Goal: Use online tool/utility: Utilize a website feature to perform a specific function

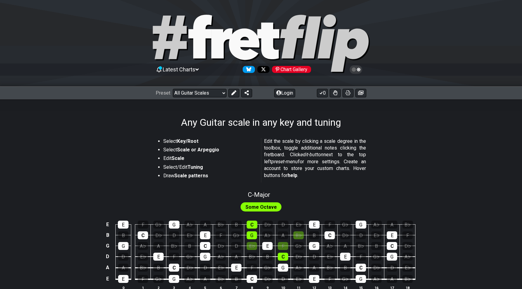
scroll to position [81, 0]
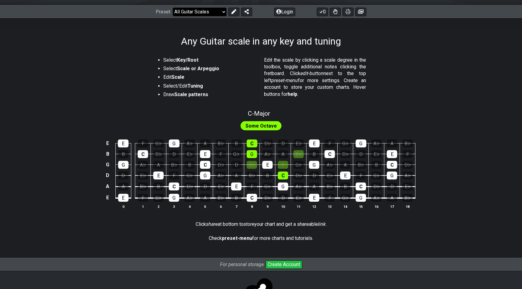
click at [225, 10] on select "Welcome to #fretflip! Initial Preset Custom Preset Minor Pentatonic Major Penta…" at bounding box center [200, 12] width 54 height 9
click at [173, 8] on select "Welcome to #fretflip! Initial Preset Custom Preset Minor Pentatonic Major Penta…" at bounding box center [200, 12] width 54 height 9
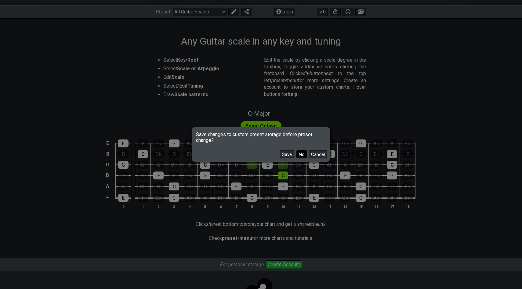
drag, startPoint x: 219, startPoint y: 56, endPoint x: 302, endPoint y: 157, distance: 129.8
click at [302, 157] on button "No" at bounding box center [301, 154] width 10 height 8
select select "/3nps-caged-shapes"
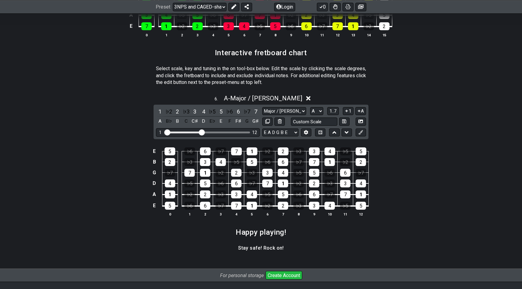
scroll to position [845, 0]
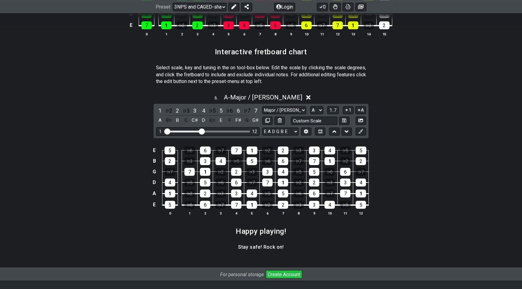
drag, startPoint x: 302, startPoint y: 157, endPoint x: 272, endPoint y: 134, distance: 37.0
click at [272, 134] on div "1 ♭2 2 ♭3 3 4 ♭5 5 ♭6 6 ♭7 7 A B♭ B C C♯ D E♭ E F F♯ G G♯ Major / Ionian New Sc…" at bounding box center [261, 121] width 215 height 34
click at [284, 131] on select "E A D G B E E A D G B E E A D G B E B E A D F♯ B A D G C E A D A D G B E E♭ A♭ …" at bounding box center [280, 132] width 36 height 8
click at [314, 110] on select "A♭ A A♯ B♭ B C C♯ D♭ D D♯ E♭ E F F♯ G♭ G G♯" at bounding box center [316, 110] width 13 height 8
click at [310, 106] on select "A♭ A A♯ B♭ B C C♯ D♭ D D♯ E♭ E F F♯ G♭ G G♯" at bounding box center [316, 110] width 13 height 8
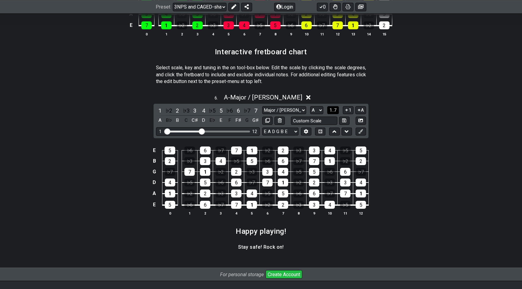
click at [333, 108] on span "1..7" at bounding box center [332, 109] width 7 height 5
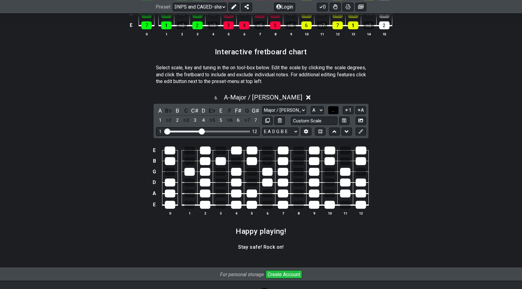
click at [333, 108] on span "..." at bounding box center [333, 109] width 3 height 5
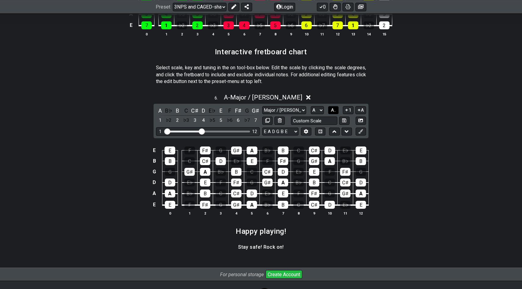
click at [331, 108] on span "A.." at bounding box center [333, 109] width 5 height 5
click at [333, 109] on span "1..7" at bounding box center [332, 109] width 7 height 5
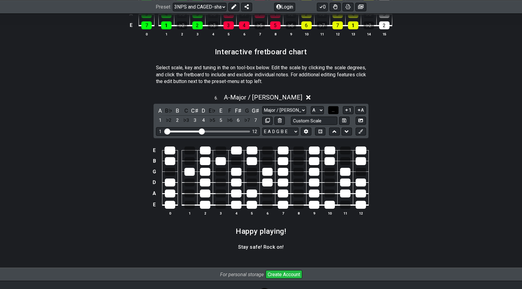
click at [333, 109] on span "..." at bounding box center [333, 109] width 3 height 5
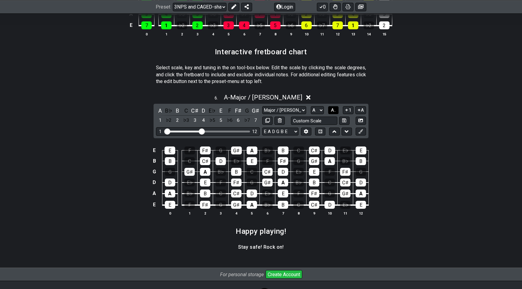
click at [333, 110] on span "A.." at bounding box center [333, 109] width 5 height 5
click at [334, 112] on button "1..7" at bounding box center [333, 110] width 12 height 8
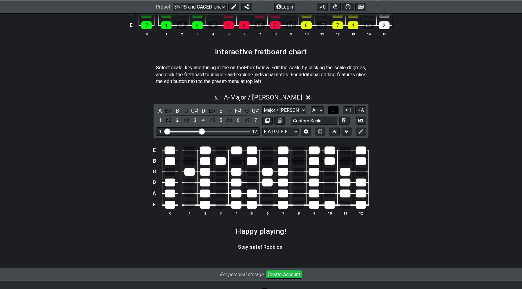
click at [334, 112] on button "..." at bounding box center [333, 110] width 10 height 8
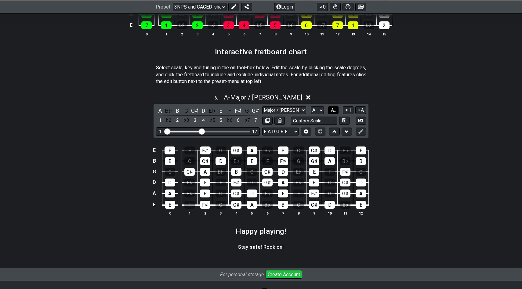
click at [334, 112] on button "A.." at bounding box center [333, 110] width 10 height 8
click at [334, 112] on button "1..7" at bounding box center [333, 110] width 12 height 8
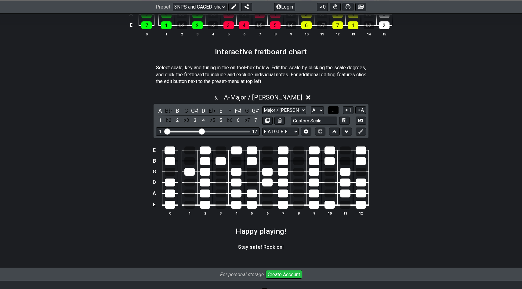
click at [334, 112] on button "..." at bounding box center [333, 110] width 10 height 8
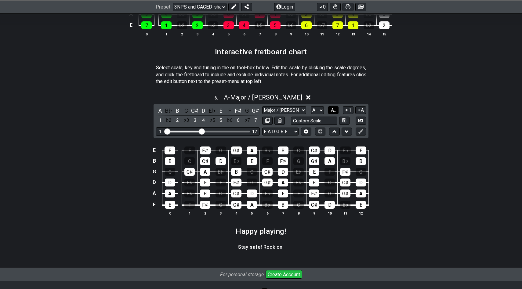
click at [334, 112] on button "A.." at bounding box center [333, 110] width 10 height 8
click at [336, 110] on span "1..7" at bounding box center [332, 109] width 7 height 5
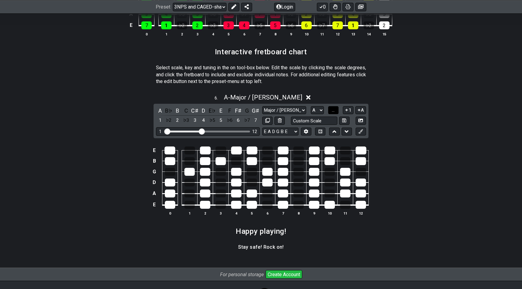
click at [338, 110] on button "..." at bounding box center [333, 110] width 10 height 8
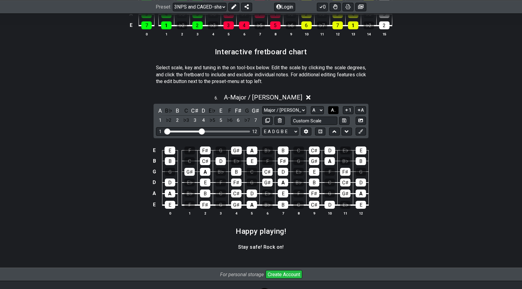
click at [337, 110] on button "A.." at bounding box center [333, 110] width 10 height 8
click at [337, 110] on span "1..7" at bounding box center [332, 109] width 7 height 5
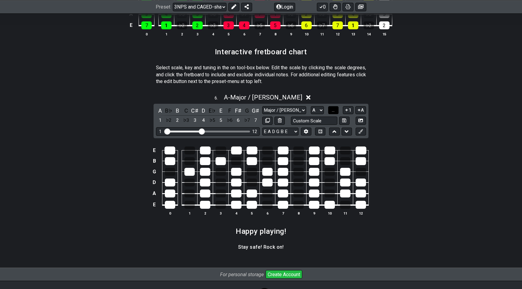
click at [337, 110] on button "..." at bounding box center [333, 110] width 10 height 8
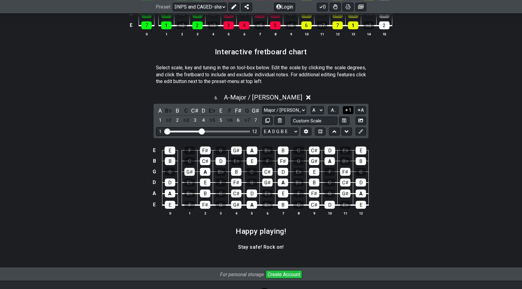
click at [349, 111] on button "1" at bounding box center [348, 110] width 10 height 8
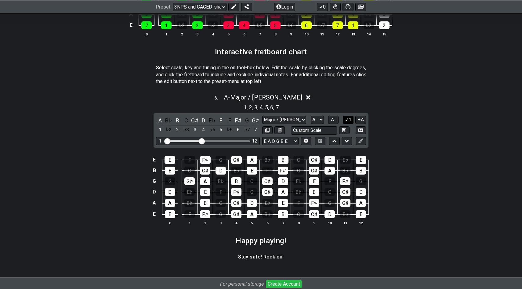
click at [349, 120] on button "1" at bounding box center [348, 120] width 10 height 8
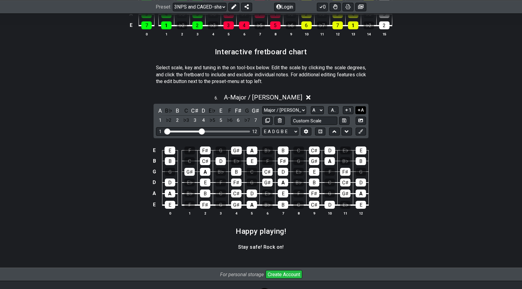
click at [361, 112] on button "A" at bounding box center [360, 110] width 11 height 8
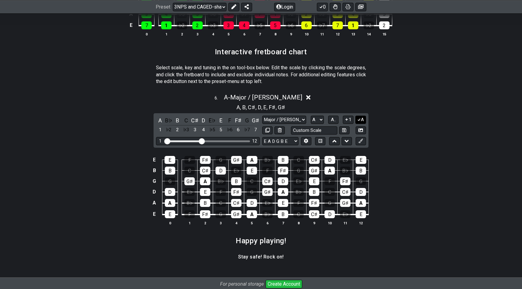
click at [361, 116] on button "A" at bounding box center [360, 120] width 11 height 8
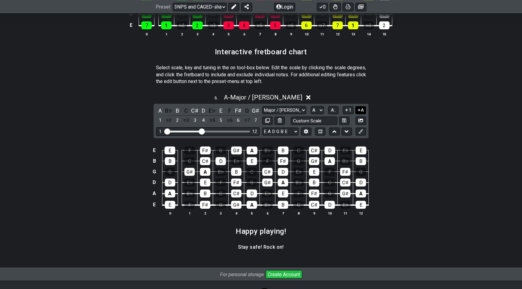
click at [361, 110] on button "A" at bounding box center [360, 110] width 11 height 8
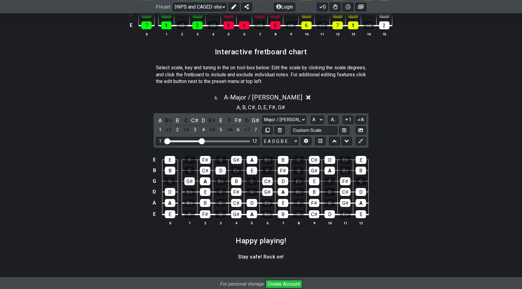
click at [353, 116] on div "1 A" at bounding box center [354, 120] width 23 height 8
click at [319, 117] on select "A♭ A A♯ B♭ B C C♯ D♭ D D♯ E♭ E F F♯ G♭ G G♯" at bounding box center [317, 120] width 13 height 8
select select "C"
click at [311, 116] on select "A♭ A A♯ B♭ B C C♯ D♭ D D♯ E♭ E F F♯ G♭ G G♯" at bounding box center [317, 120] width 13 height 8
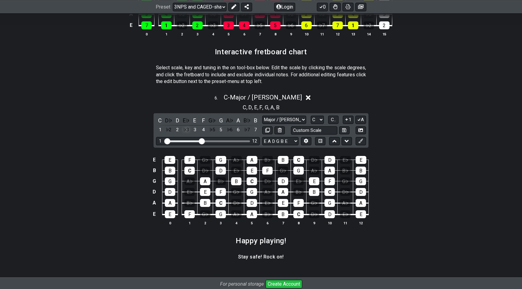
click at [186, 130] on div "♭3" at bounding box center [186, 130] width 8 height 8
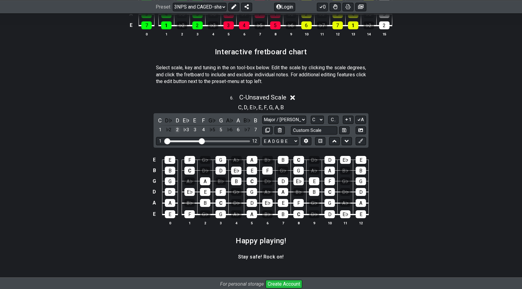
click at [178, 129] on div "2" at bounding box center [177, 130] width 8 height 8
click at [175, 120] on div "D" at bounding box center [177, 120] width 8 height 8
click at [182, 120] on div "E♭" at bounding box center [186, 120] width 8 height 8
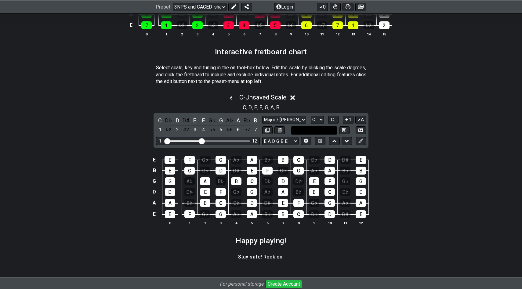
click at [324, 130] on input "text" at bounding box center [314, 130] width 46 height 8
type input "Custom Scale"
click at [370, 114] on div "6 . C - Unsaved Scale C , D , E , F , G , A , B C D♭ D D♯ E F G♭ G A♭ A B♭ B 1 …" at bounding box center [261, 162] width 476 height 144
click at [316, 118] on select "A♭ A A♯ B♭ B C C♯ D♭ D D♯ E♭ E F F♯ G♭ G G♯" at bounding box center [317, 120] width 13 height 8
click at [311, 116] on select "A♭ A A♯ B♭ B C C♯ D♭ D D♯ E♭ E F F♯ G♭ G G♯" at bounding box center [317, 120] width 13 height 8
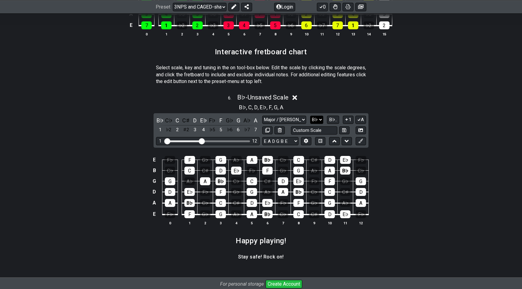
click at [319, 116] on select "A♭ A A♯ B♭ B C C♯ D♭ D D♯ E♭ E F F♯ G♭ G G♯" at bounding box center [316, 120] width 13 height 8
click at [310, 116] on select "A♭ A A♯ B♭ B C C♯ D♭ D D♯ E♭ E F F♯ G♭ G G♯" at bounding box center [316, 120] width 13 height 8
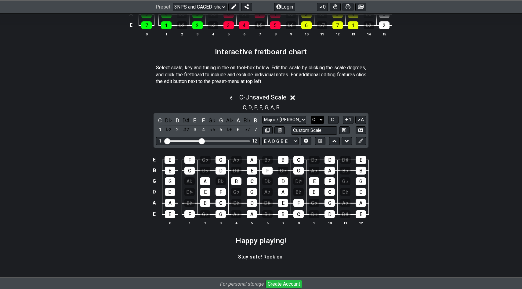
click at [321, 119] on select "A♭ A A♯ B♭ B C C♯ D♭ D D♯ E♭ E F F♯ G♭ G G♯" at bounding box center [317, 120] width 13 height 8
click at [311, 116] on select "A♭ A A♯ B♭ B C C♯ D♭ D D♯ E♭ E F F♯ G♭ G G♯" at bounding box center [317, 120] width 13 height 8
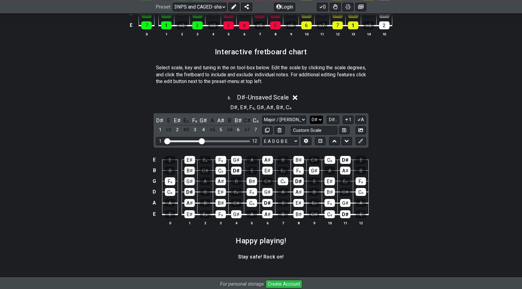
click at [315, 116] on select "A♭ A A♯ B♭ B C C♯ D♭ D D♯ E♭ E F F♯ G♭ G G♯" at bounding box center [316, 120] width 13 height 8
click at [310, 116] on select "A♭ A A♯ B♭ B C C♯ D♭ D D♯ E♭ E F F♯ G♭ G G♯" at bounding box center [316, 120] width 13 height 8
click at [316, 119] on select "A♭ A A♯ B♭ B C C♯ D♭ D D♯ E♭ E F F♯ G♭ G G♯" at bounding box center [316, 120] width 13 height 8
click at [310, 116] on select "A♭ A A♯ B♭ B C C♯ D♭ D D♯ E♭ E F F♯ G♭ G G♯" at bounding box center [316, 120] width 13 height 8
click at [316, 119] on select "A♭ A A♯ B♭ B C C♯ D♭ D D♯ E♭ E F F♯ G♭ G G♯" at bounding box center [316, 120] width 13 height 8
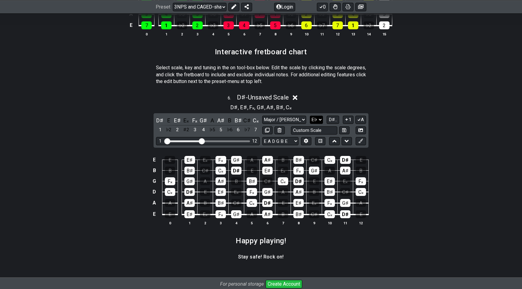
click at [310, 116] on select "A♭ A A♯ B♭ B C C♯ D♭ D D♯ E♭ E F F♯ G♭ G G♯" at bounding box center [316, 120] width 13 height 8
click at [318, 122] on select "A♭ A A♯ B♭ B C C♯ D♭ D D♯ E♭ E F F♯ G♭ G G♯" at bounding box center [316, 120] width 13 height 8
click at [310, 116] on select "A♭ A A♯ B♭ B C C♯ D♭ D D♯ E♭ E F F♯ G♭ G G♯" at bounding box center [316, 120] width 13 height 8
click at [318, 116] on select "A♭ A A♯ B♭ B C C♯ D♭ D D♯ E♭ E F F♯ G♭ G G♯" at bounding box center [316, 120] width 13 height 8
click at [254, 202] on div "C𝄪" at bounding box center [252, 203] width 10 height 8
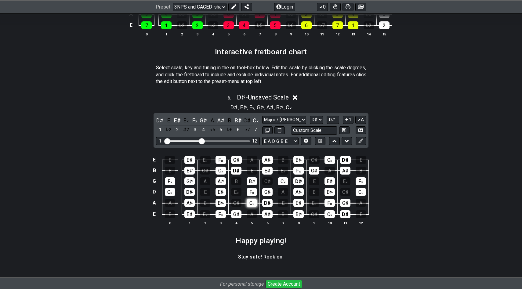
click at [254, 202] on div "C𝄪" at bounding box center [252, 203] width 10 height 8
click at [256, 126] on div "7" at bounding box center [255, 130] width 8 height 8
click at [317, 117] on select "A♭ A A♯ B♭ B C C♯ D♭ D D♯ E♭ E F F♯ G♭ G G♯" at bounding box center [316, 120] width 13 height 8
select select "C"
click at [310, 116] on select "A♭ A A♯ B♭ B C C♯ D♭ D D♯ E♭ E F F♯ G♭ G G♯" at bounding box center [316, 120] width 13 height 8
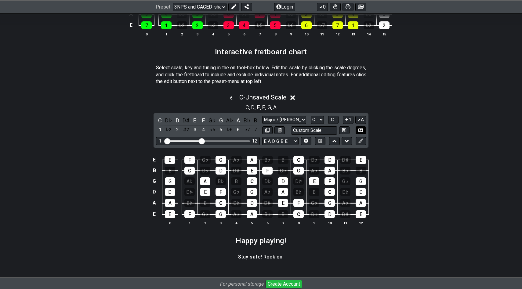
click at [362, 128] on icon at bounding box center [360, 129] width 5 height 3
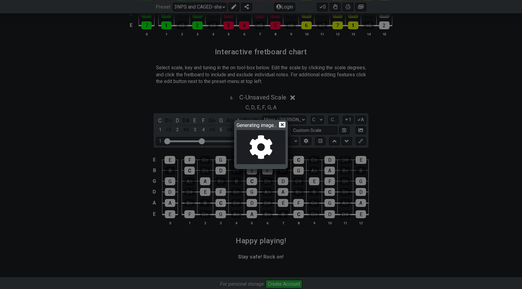
drag, startPoint x: 260, startPoint y: 127, endPoint x: 317, endPoint y: 106, distance: 61.3
click at [323, 101] on div "Generating image..." at bounding box center [261, 144] width 522 height 289
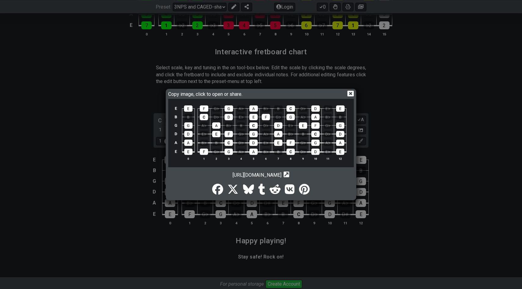
click at [355, 93] on div "Copy image, click to open or share. [URL][DOMAIN_NAME] Copy url to clipboard" at bounding box center [261, 145] width 189 height 110
click at [352, 96] on icon at bounding box center [350, 93] width 6 height 6
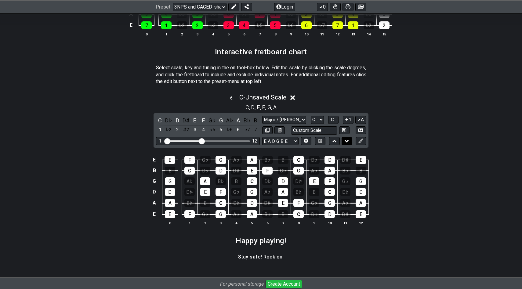
click at [345, 142] on icon at bounding box center [347, 141] width 4 height 6
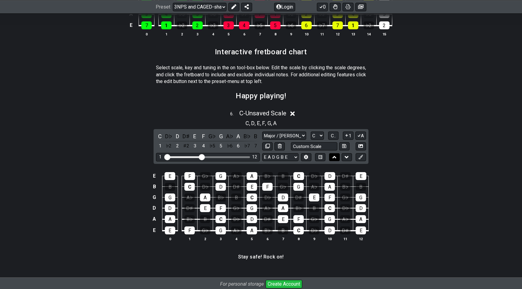
click at [334, 154] on icon at bounding box center [334, 157] width 4 height 6
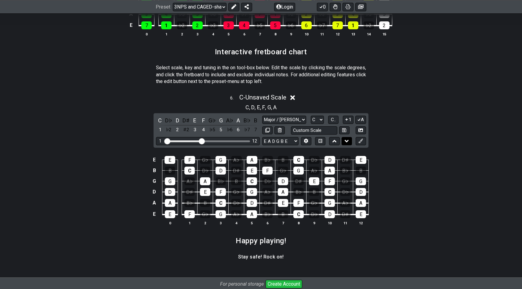
click at [343, 139] on button at bounding box center [347, 141] width 10 height 8
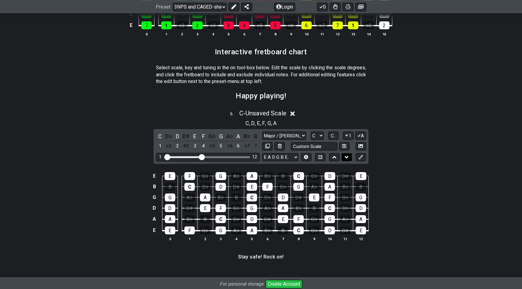
click at [345, 154] on icon at bounding box center [347, 157] width 4 height 6
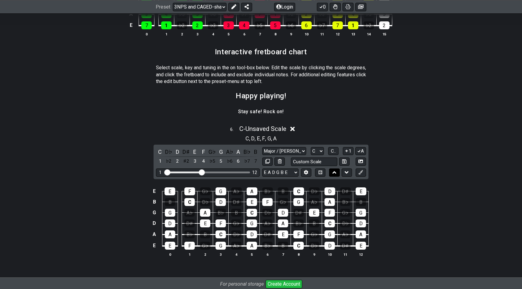
click at [335, 168] on button at bounding box center [334, 172] width 10 height 8
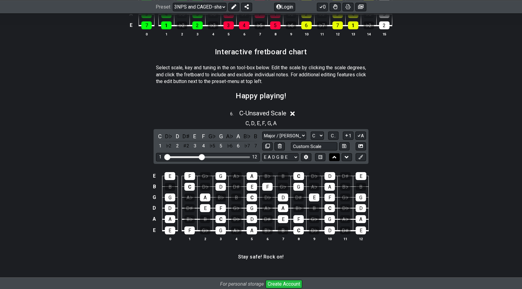
click at [335, 168] on td "D" at bounding box center [330, 170] width 16 height 11
click at [335, 158] on icon at bounding box center [334, 157] width 4 height 6
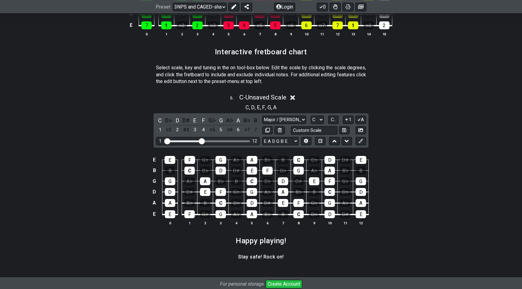
click at [336, 145] on div "C D♭ D D♯ E F G♭ G A♭ A B♭ B 1 ♭2 2 ♯2 3 4 ♭5 5 ♭6 6 ♭7 7 Major / Ionian New Sc…" at bounding box center [261, 130] width 215 height 34
click at [336, 144] on button at bounding box center [334, 141] width 10 height 8
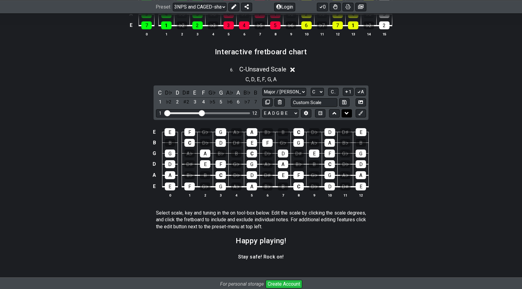
click at [345, 115] on button at bounding box center [347, 113] width 10 height 8
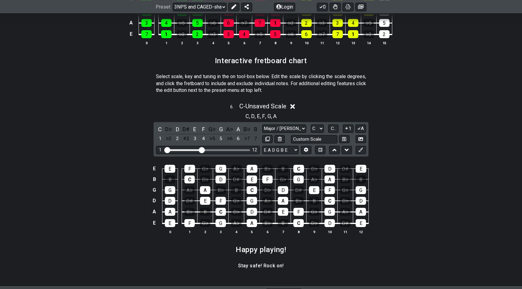
scroll to position [833, 0]
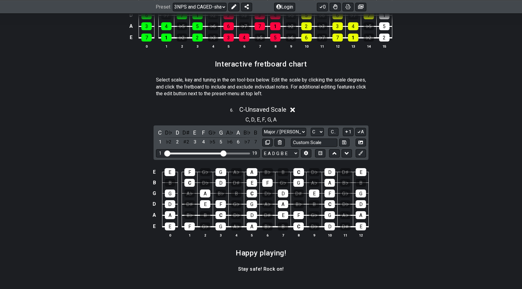
drag, startPoint x: 199, startPoint y: 151, endPoint x: 223, endPoint y: 151, distance: 24.1
click at [223, 153] on input "Visible fret range" at bounding box center [207, 153] width 87 height 0
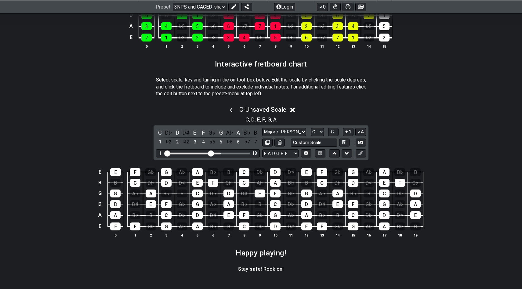
drag, startPoint x: 224, startPoint y: 151, endPoint x: 212, endPoint y: 153, distance: 12.6
click at [212, 153] on input "Visible fret range" at bounding box center [207, 153] width 87 height 0
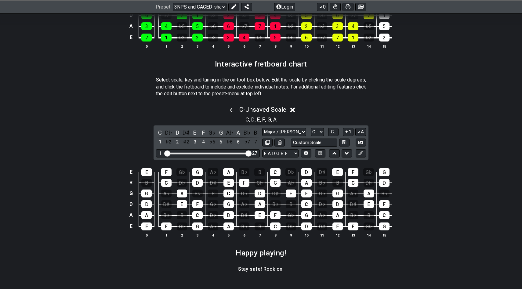
drag, startPoint x: 212, startPoint y: 153, endPoint x: 248, endPoint y: 154, distance: 35.7
click at [248, 153] on input "Visible fret range" at bounding box center [207, 153] width 87 height 0
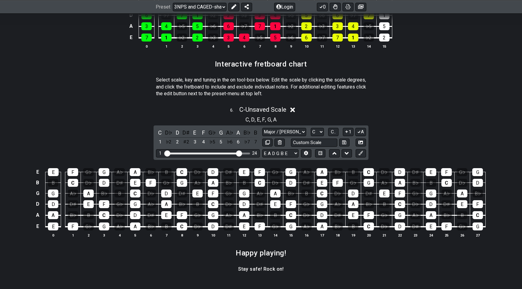
drag, startPoint x: 248, startPoint y: 154, endPoint x: 239, endPoint y: 155, distance: 9.2
click at [239, 153] on input "Visible fret range" at bounding box center [207, 153] width 87 height 0
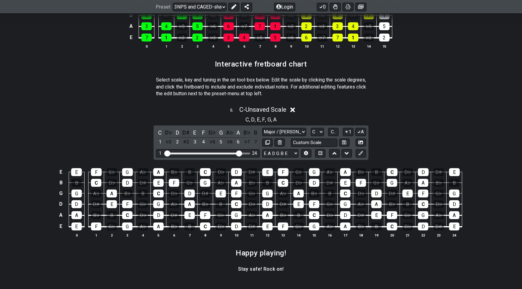
click at [228, 153] on div "Visible fret range" at bounding box center [203, 154] width 74 height 2
drag, startPoint x: 240, startPoint y: 152, endPoint x: 234, endPoint y: 154, distance: 5.9
click at [234, 153] on input "Visible fret range" at bounding box center [207, 153] width 87 height 0
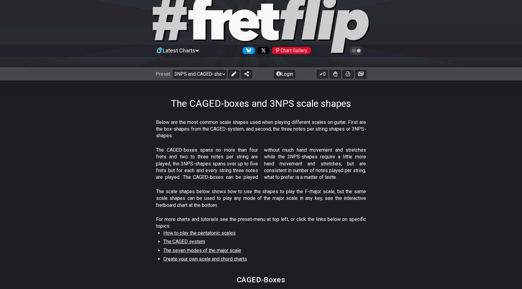
scroll to position [20, 0]
